Goal: Task Accomplishment & Management: Manage account settings

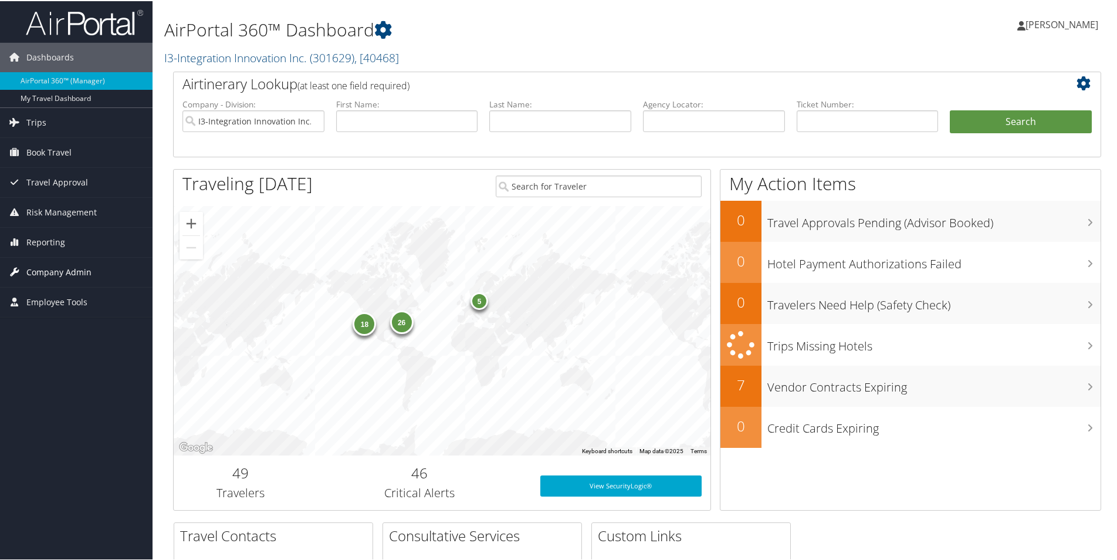
click at [46, 273] on span "Company Admin" at bounding box center [58, 270] width 65 height 29
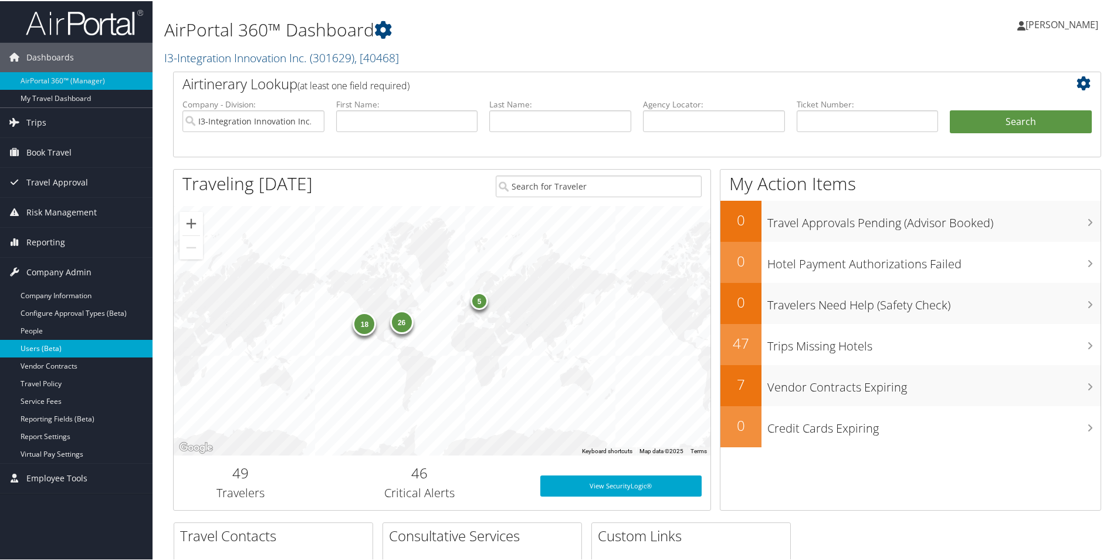
click at [38, 354] on link "Users (Beta)" at bounding box center [76, 347] width 152 height 18
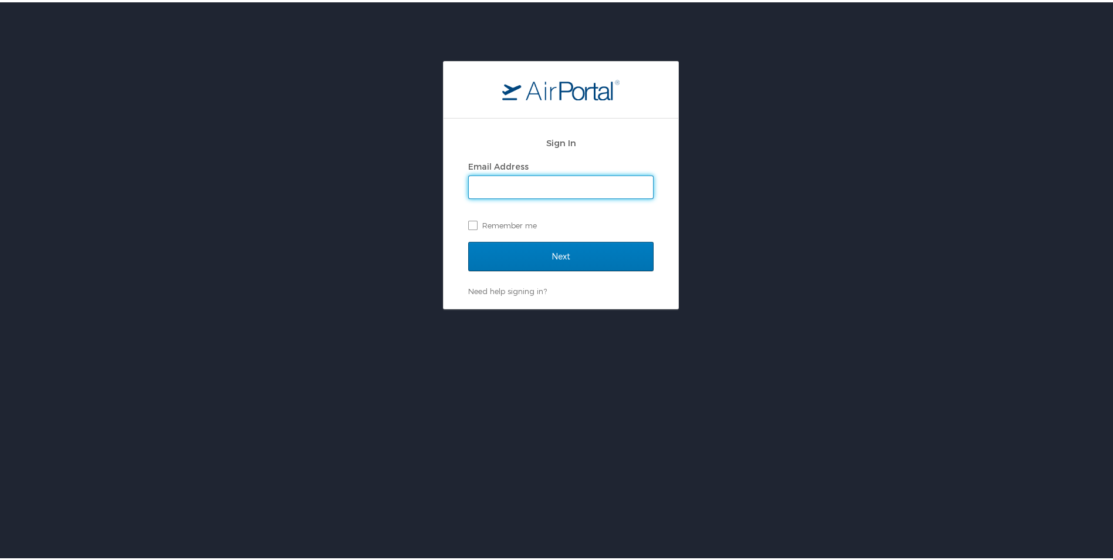
type input "naomi.smith@i3-corps.com"
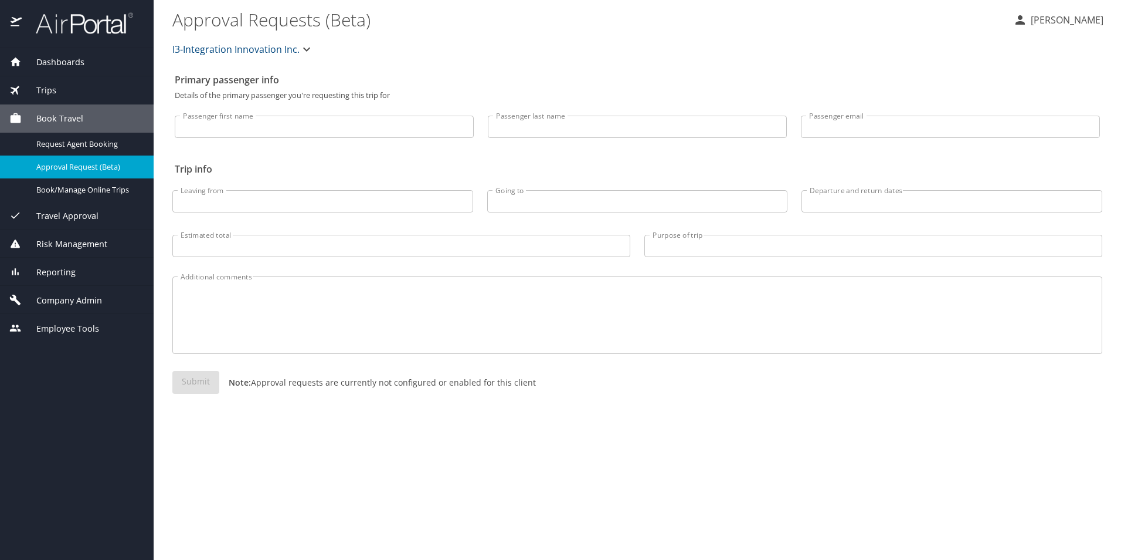
click at [46, 295] on span "Company Admin" at bounding box center [62, 300] width 80 height 13
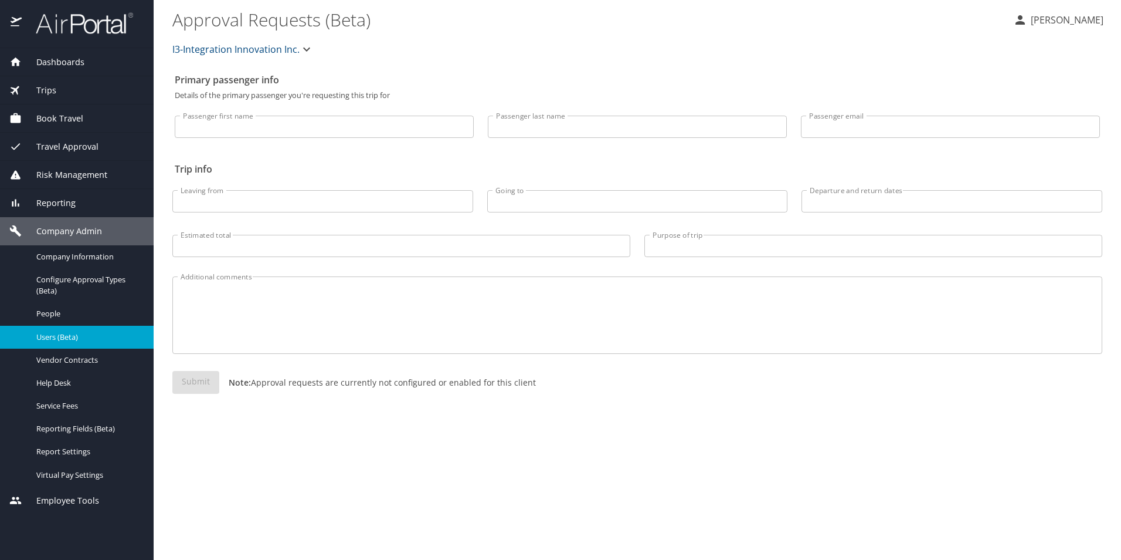
click at [63, 328] on link "Users (Beta)" at bounding box center [77, 337] width 154 height 23
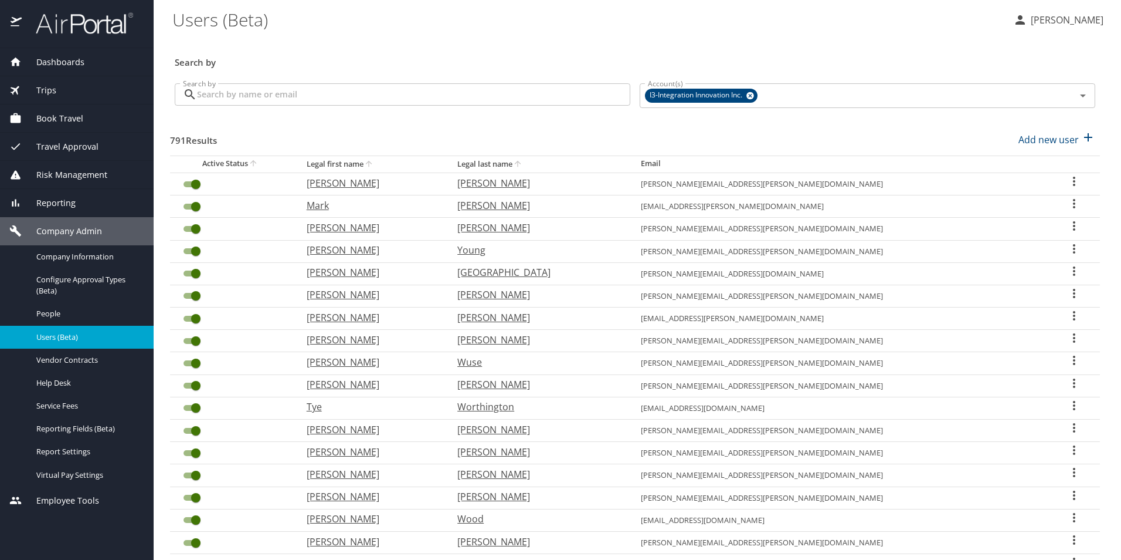
click at [248, 93] on input "Search by" at bounding box center [413, 94] width 433 height 22
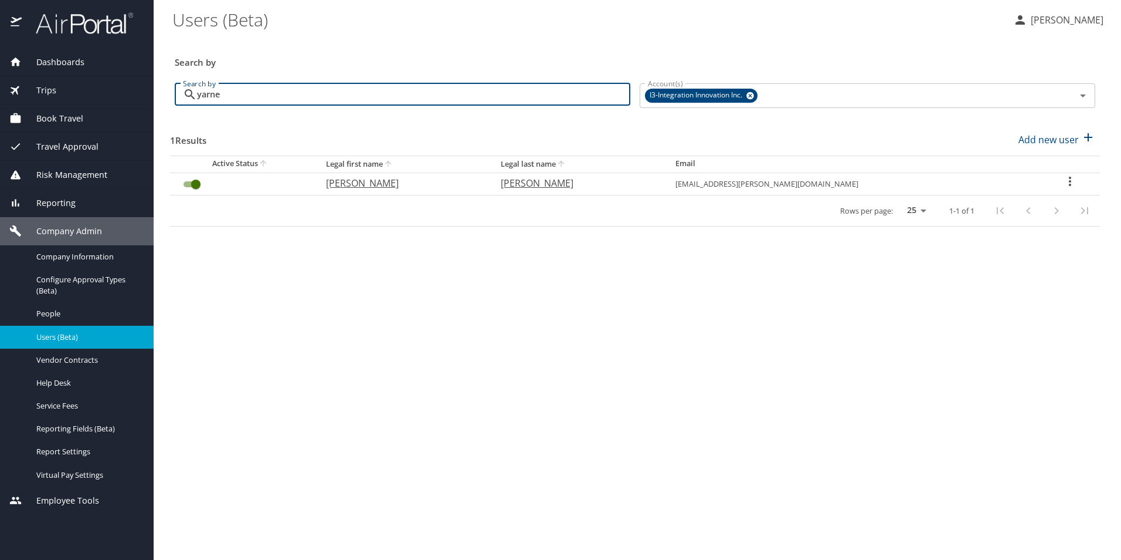
type input "yarne"
click at [1066, 179] on icon "User Search Table" at bounding box center [1070, 181] width 14 height 14
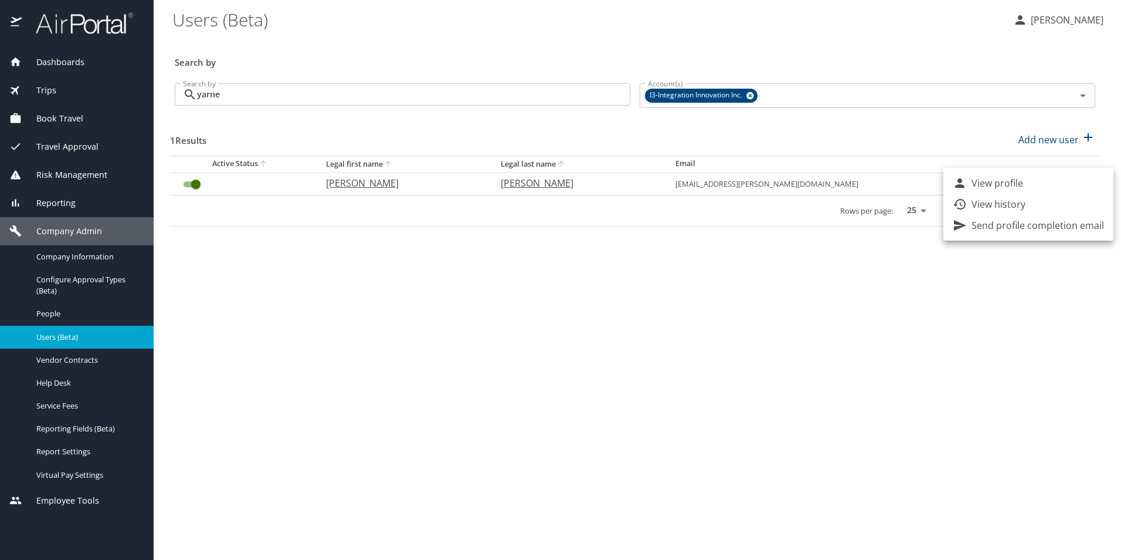
click at [1054, 188] on li "View profile" at bounding box center [1029, 182] width 170 height 21
select select "US"
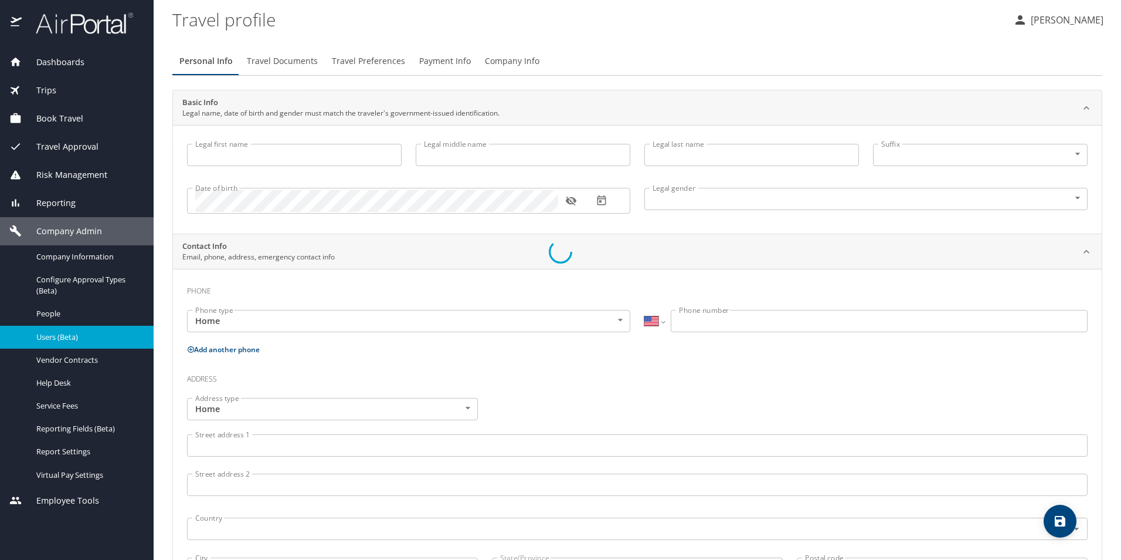
type input "[PERSON_NAME]"
type input "[DEMOGRAPHIC_DATA]"
type input "[PERSON_NAME]"
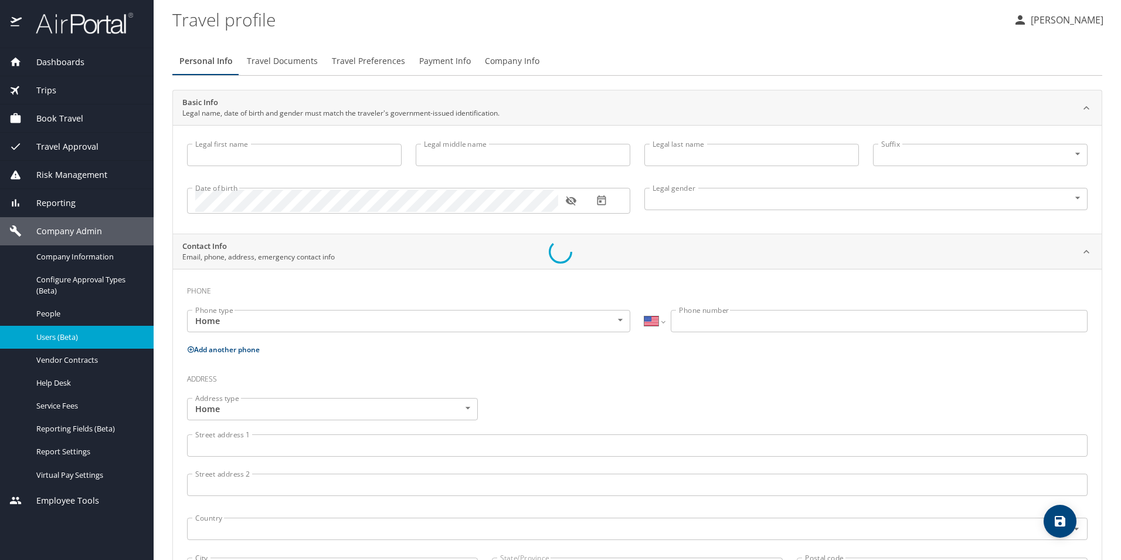
type input "[PERSON_NAME]"
type input "[PHONE_NUMBER]"
type input "[EMAIL_ADDRESS][DOMAIN_NAME]"
select select "US"
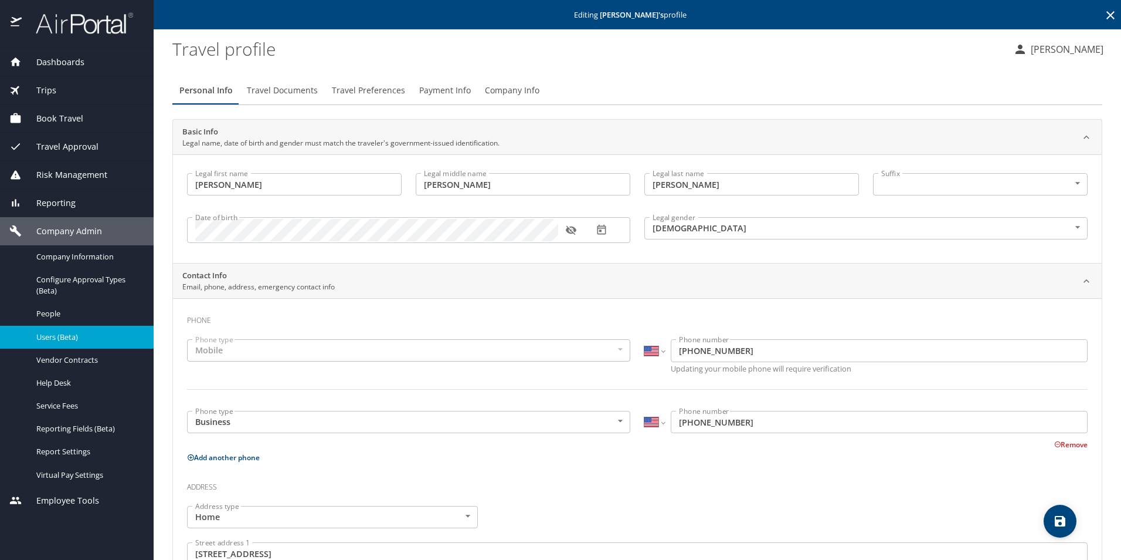
click at [435, 92] on span "Payment Info" at bounding box center [445, 90] width 52 height 15
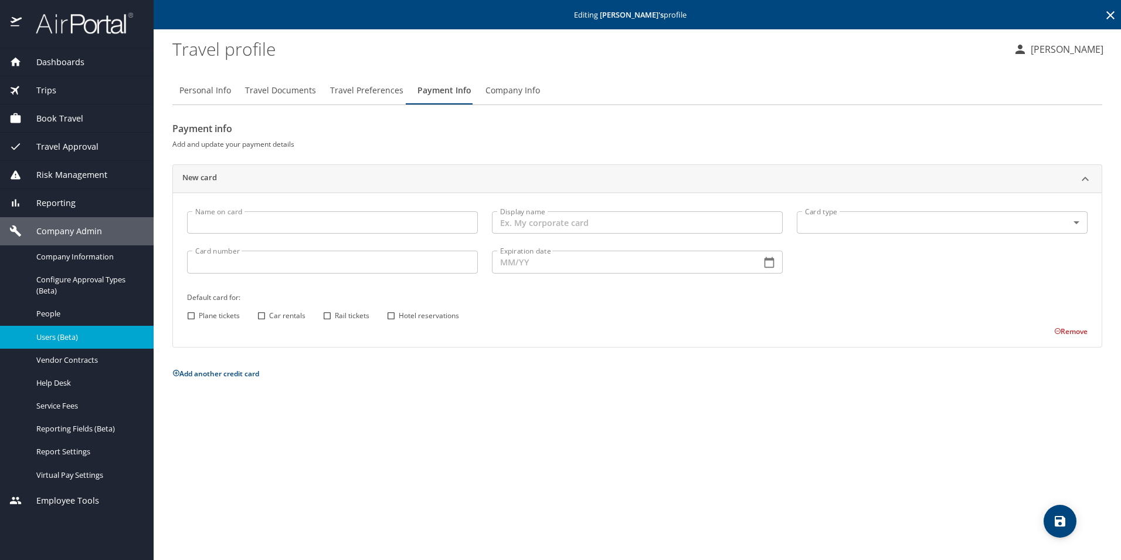
click at [355, 89] on span "Travel Preferences" at bounding box center [366, 90] width 73 height 15
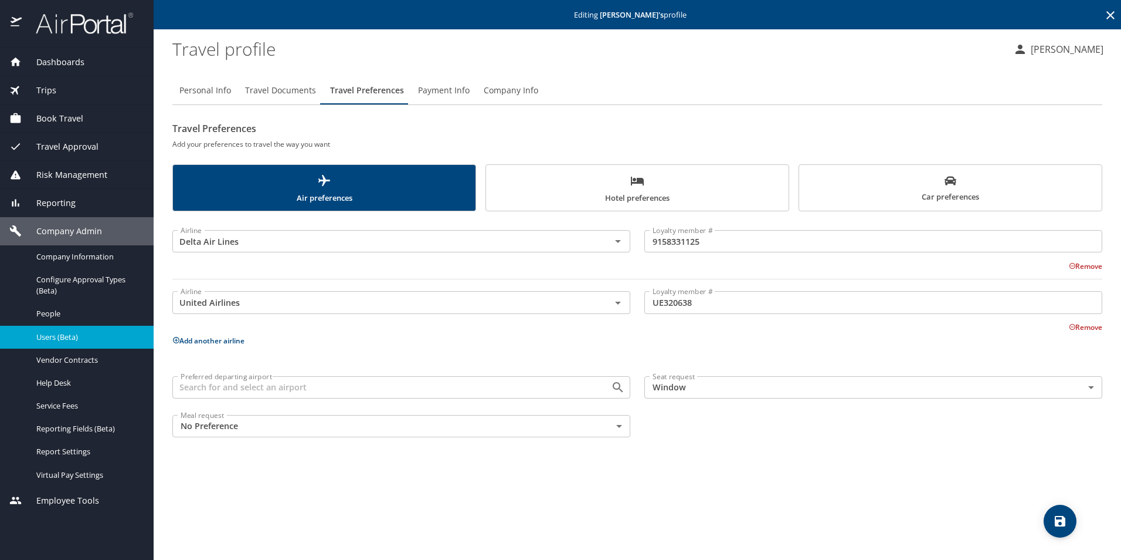
click at [452, 92] on span "Payment Info" at bounding box center [444, 90] width 52 height 15
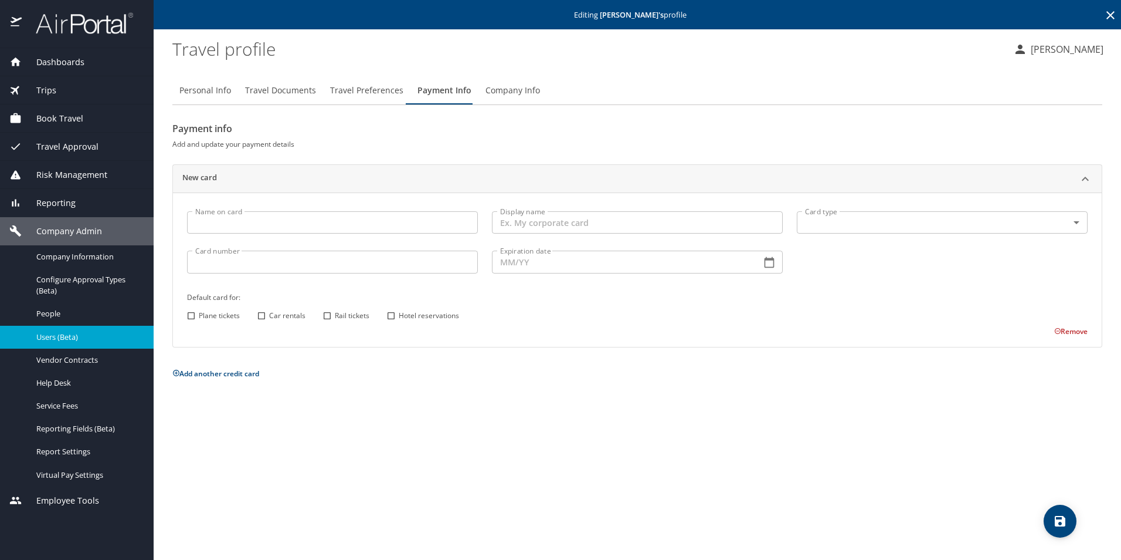
click at [297, 91] on span "Travel Documents" at bounding box center [280, 90] width 71 height 15
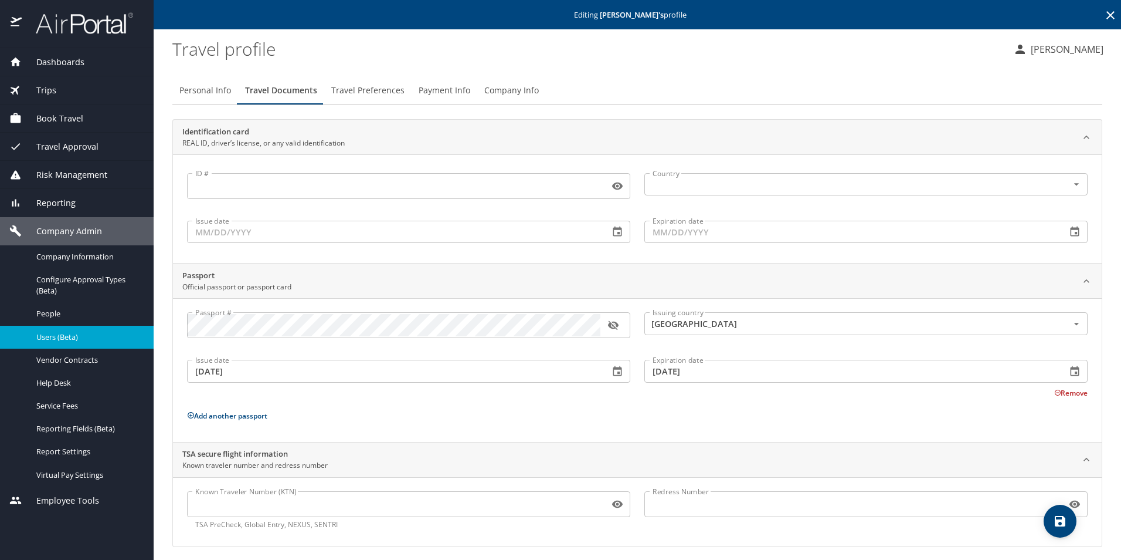
click at [44, 114] on span "Book Travel" at bounding box center [53, 118] width 62 height 13
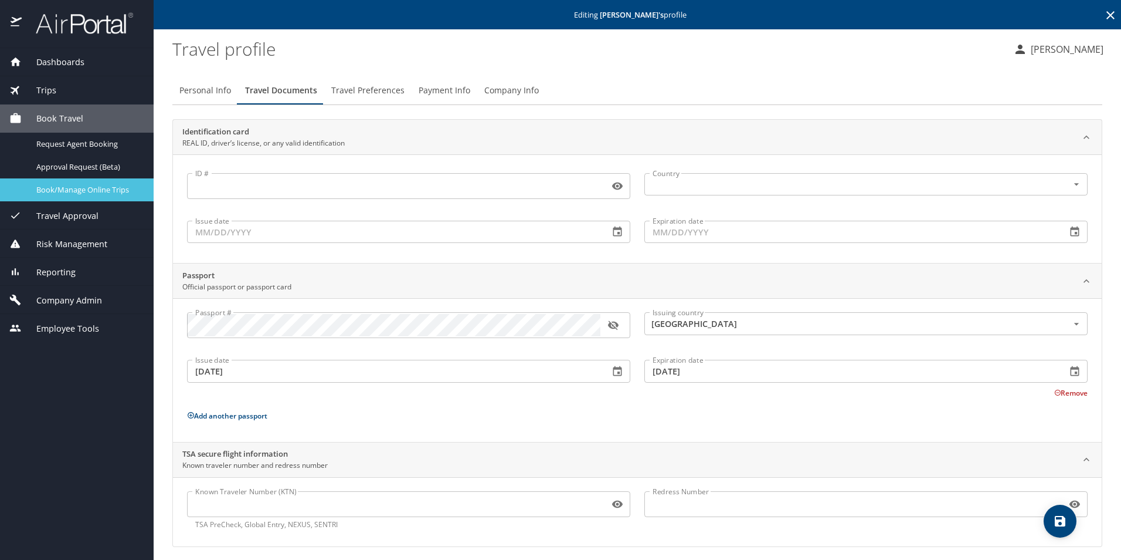
click at [64, 185] on span "Book/Manage Online Trips" at bounding box center [87, 189] width 103 height 11
click at [46, 118] on span "Book Travel" at bounding box center [53, 118] width 62 height 13
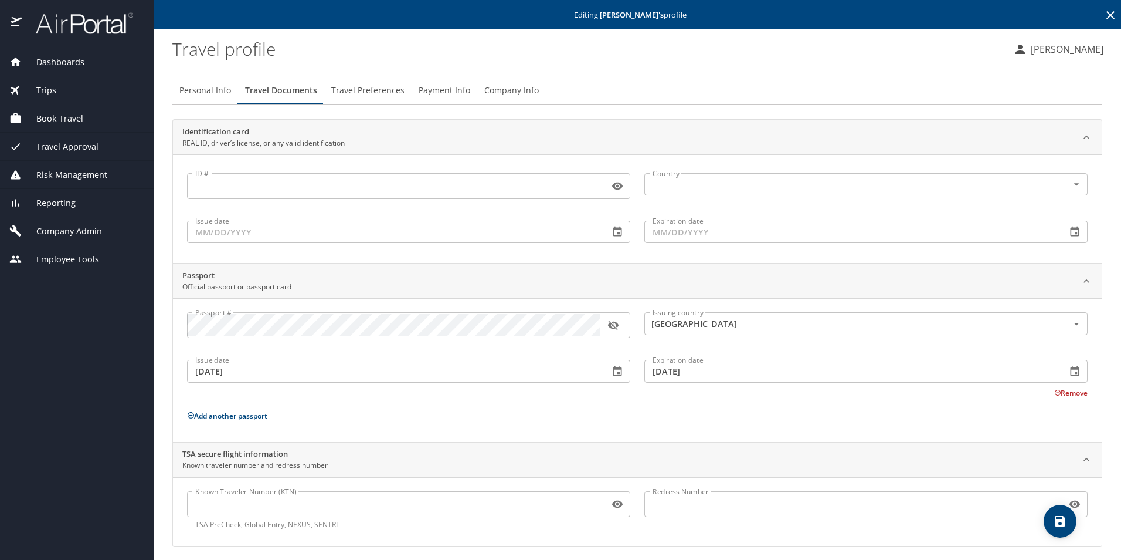
click at [58, 118] on span "Book Travel" at bounding box center [53, 118] width 62 height 13
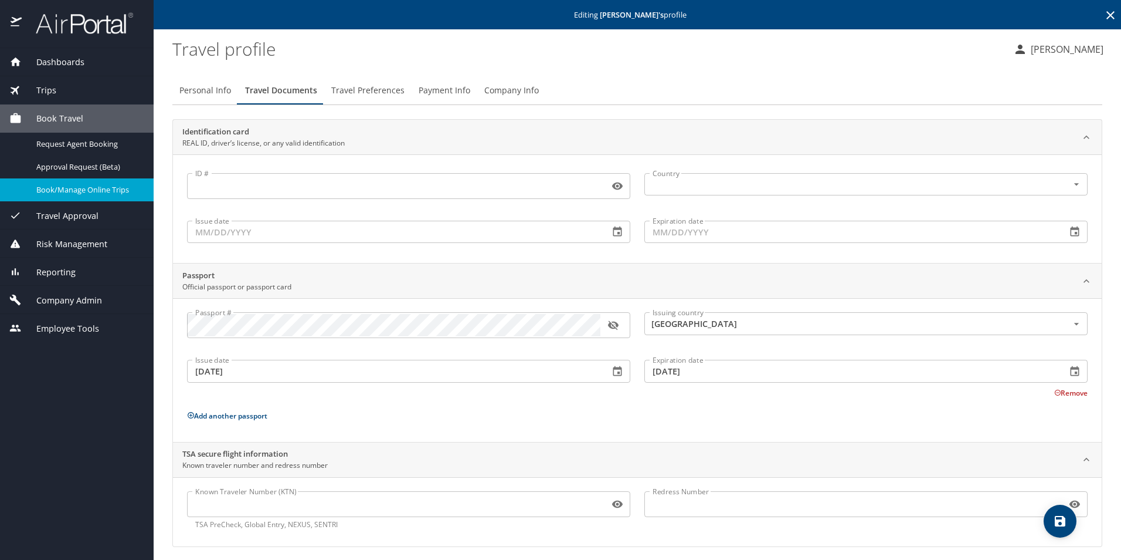
click at [62, 193] on span "Book/Manage Online Trips" at bounding box center [87, 189] width 103 height 11
click at [201, 89] on span "Personal Info" at bounding box center [205, 90] width 52 height 15
select select "US"
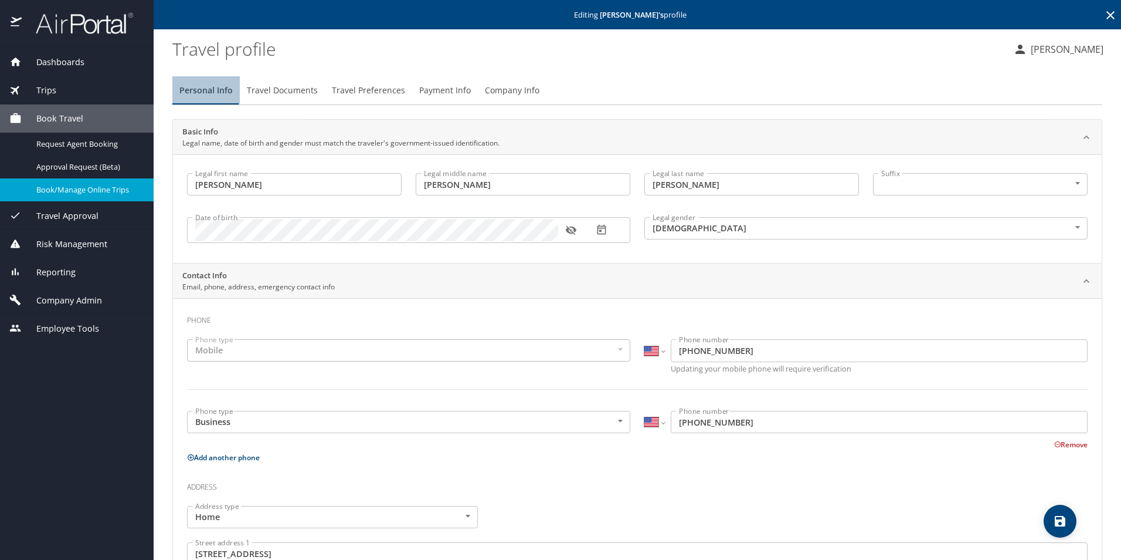
click at [193, 86] on span "Personal Info" at bounding box center [205, 90] width 53 height 15
click at [59, 301] on span "Company Admin" at bounding box center [62, 300] width 80 height 13
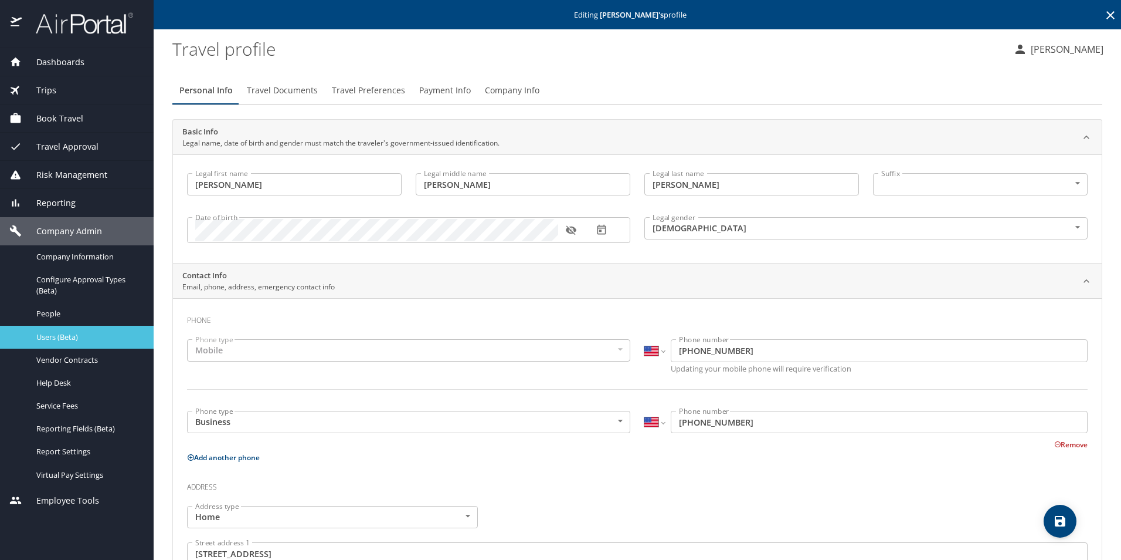
click at [64, 339] on span "Users (Beta)" at bounding box center [87, 336] width 103 height 11
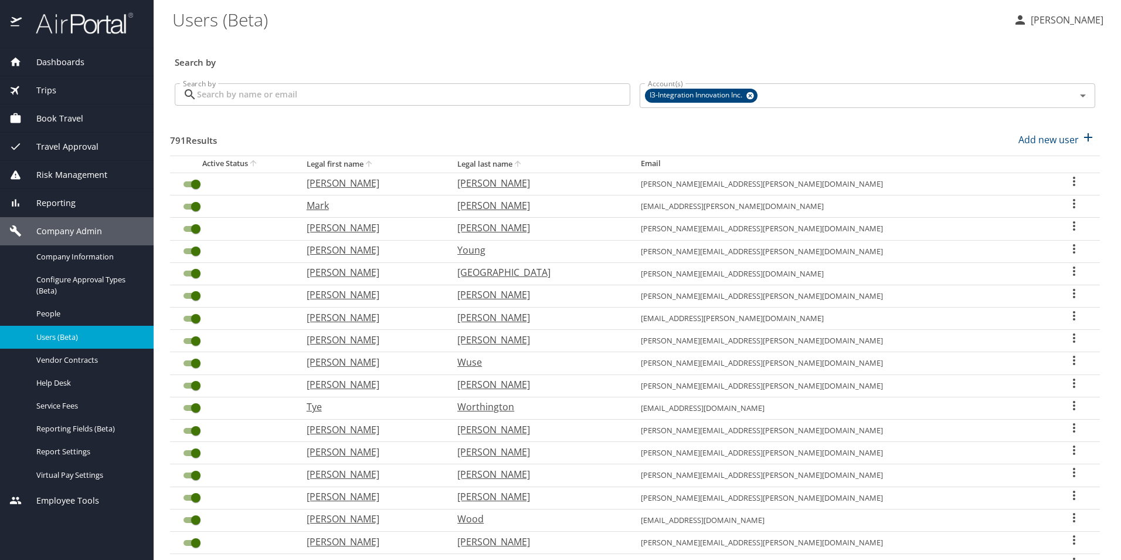
click at [398, 96] on input "Search by" at bounding box center [413, 94] width 433 height 22
